Goal: Task Accomplishment & Management: Use online tool/utility

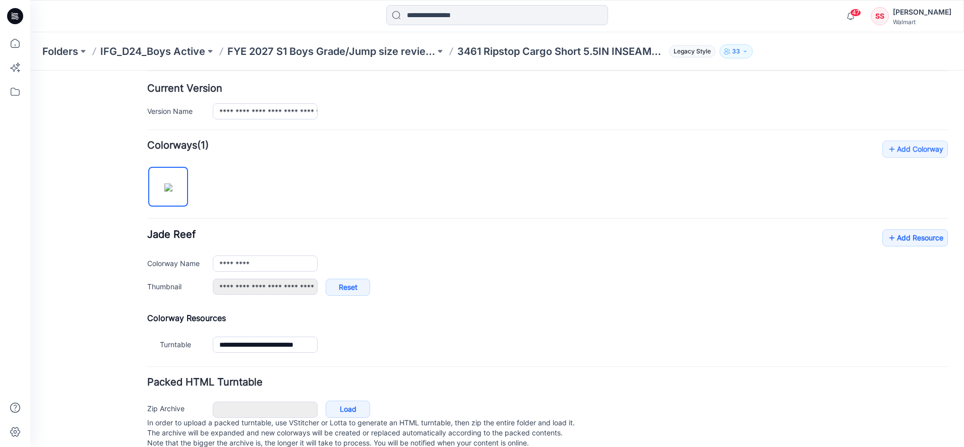
scroll to position [270, 0]
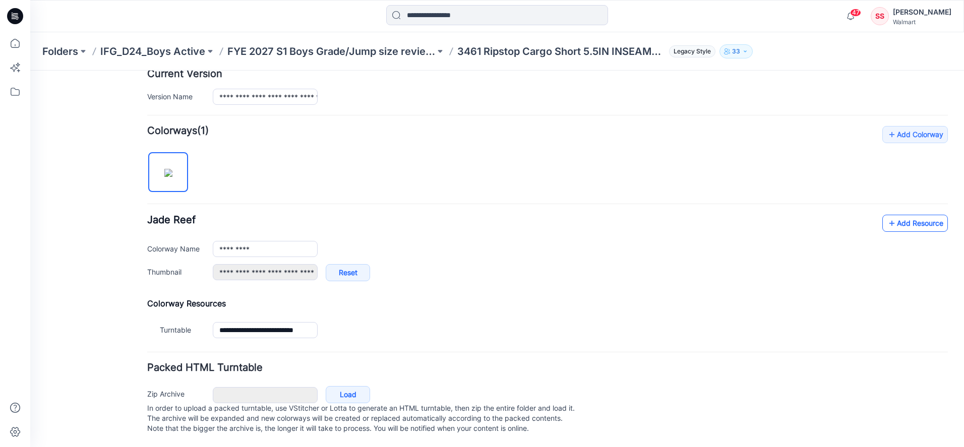
click at [912, 215] on link "Add Resource" at bounding box center [915, 223] width 66 height 17
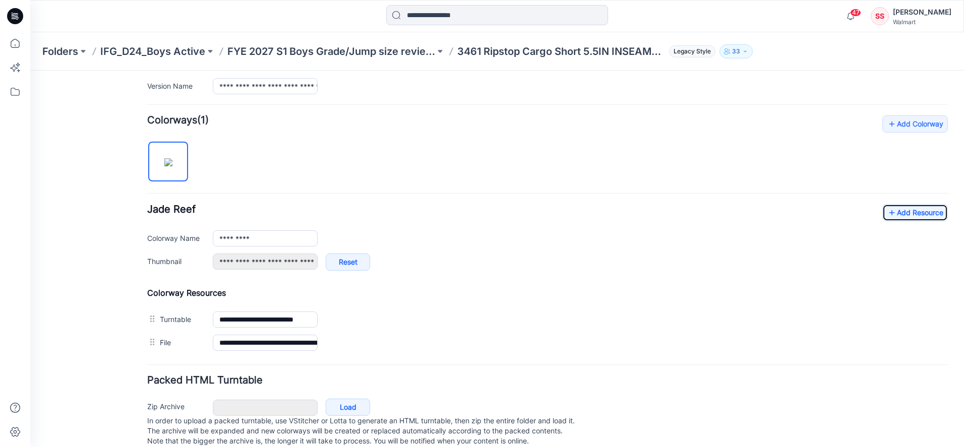
scroll to position [0, 0]
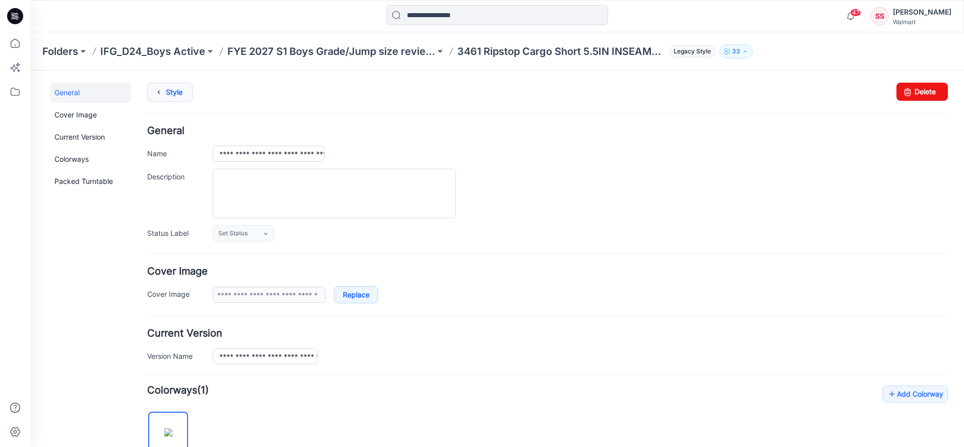
click at [166, 91] on link "Style" at bounding box center [169, 92] width 45 height 19
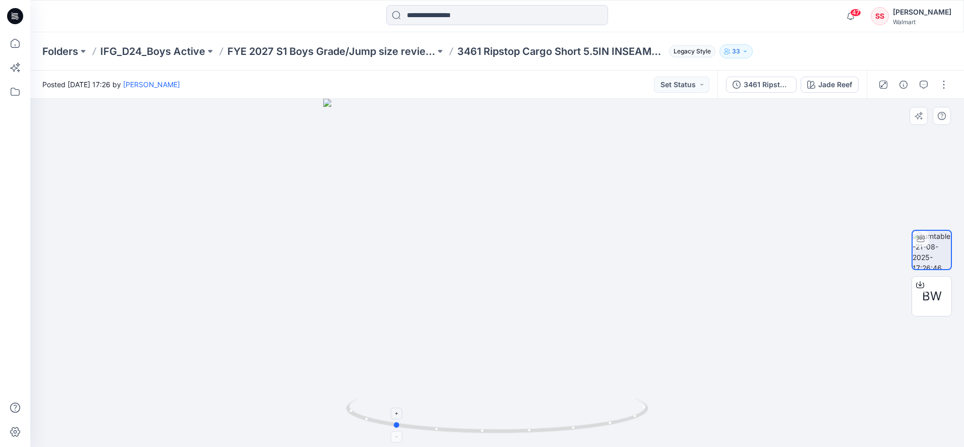
drag, startPoint x: 612, startPoint y: 425, endPoint x: 509, endPoint y: 417, distance: 104.1
click at [509, 417] on icon at bounding box center [498, 417] width 305 height 38
drag, startPoint x: 433, startPoint y: 379, endPoint x: 442, endPoint y: 361, distance: 19.8
click at [442, 361] on div at bounding box center [496, 273] width 933 height 348
drag, startPoint x: 419, startPoint y: 365, endPoint x: 516, endPoint y: 385, distance: 98.2
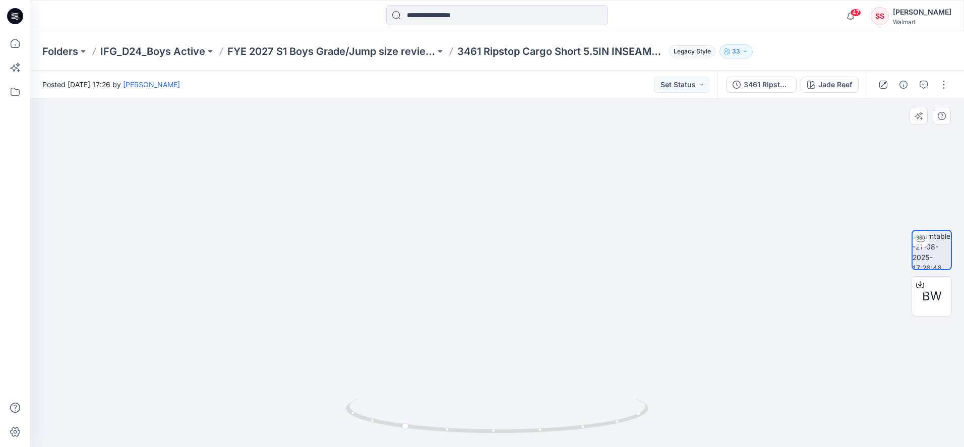
click at [516, 385] on img at bounding box center [496, 206] width 659 height 482
drag, startPoint x: 445, startPoint y: 432, endPoint x: 169, endPoint y: 318, distance: 299.0
click at [169, 318] on div at bounding box center [496, 273] width 933 height 348
click at [256, 367] on div at bounding box center [496, 273] width 933 height 348
drag, startPoint x: 301, startPoint y: 393, endPoint x: 352, endPoint y: 416, distance: 55.5
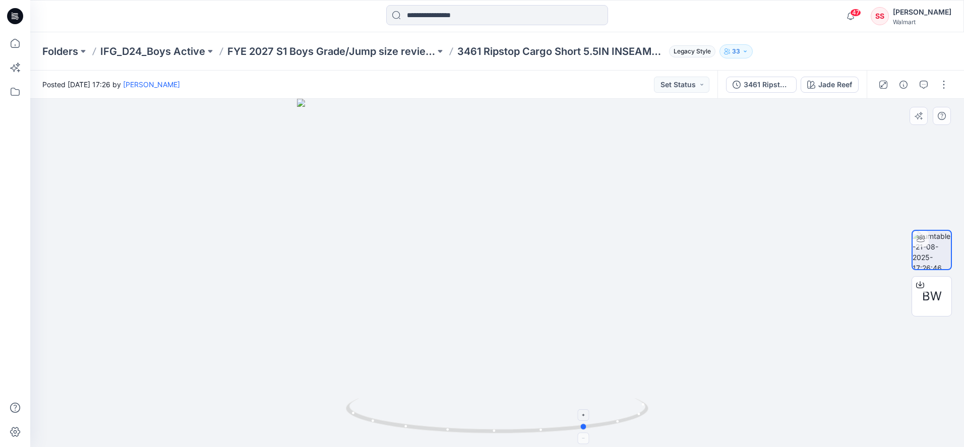
drag, startPoint x: 364, startPoint y: 422, endPoint x: 509, endPoint y: 426, distance: 145.2
click at [517, 426] on icon at bounding box center [498, 417] width 305 height 38
